Goal: Information Seeking & Learning: Find specific fact

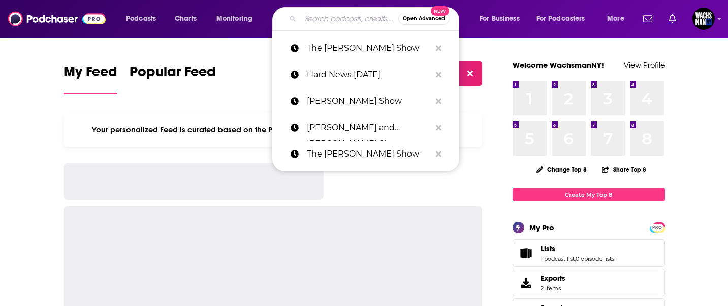
click at [321, 21] on input "Search podcasts, credits, & more..." at bounding box center [349, 19] width 98 height 16
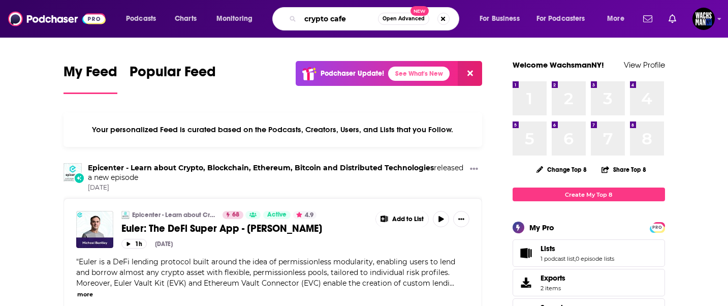
type input "crypto cafe"
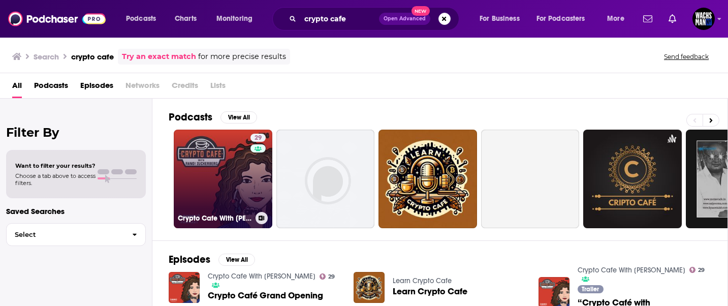
click at [229, 166] on link "29 Crypto Cafe With [PERSON_NAME]" at bounding box center [223, 179] width 99 height 99
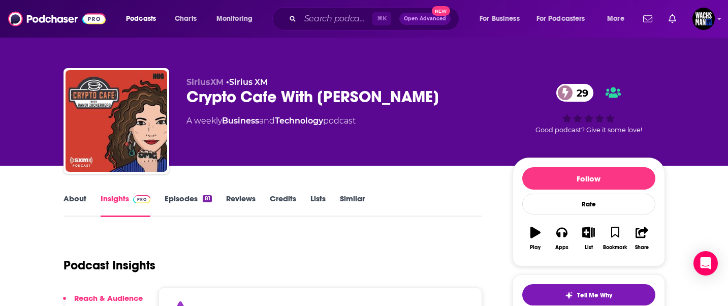
drag, startPoint x: 457, startPoint y: 98, endPoint x: 317, endPoint y: 102, distance: 140.8
click at [317, 102] on div "Crypto Cafe With [PERSON_NAME] 29" at bounding box center [341, 97] width 310 height 20
copy h2 "[PERSON_NAME]"
